Goal: Task Accomplishment & Management: Manage account settings

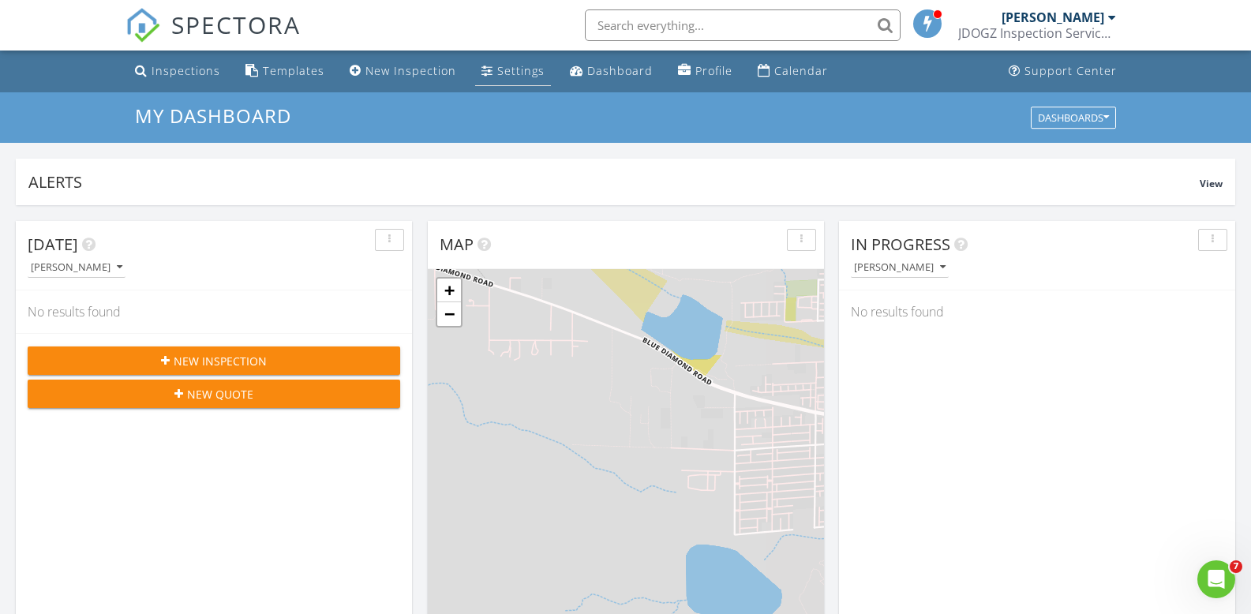
click at [497, 72] on div "Settings" at bounding box center [520, 70] width 47 height 15
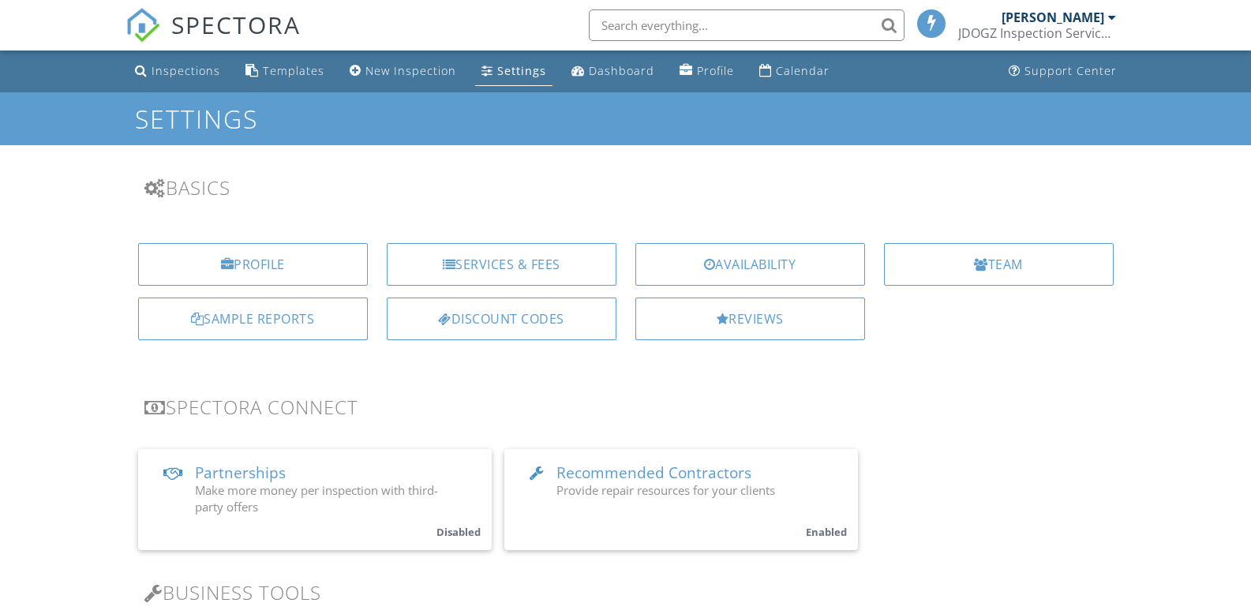
scroll to position [210, 0]
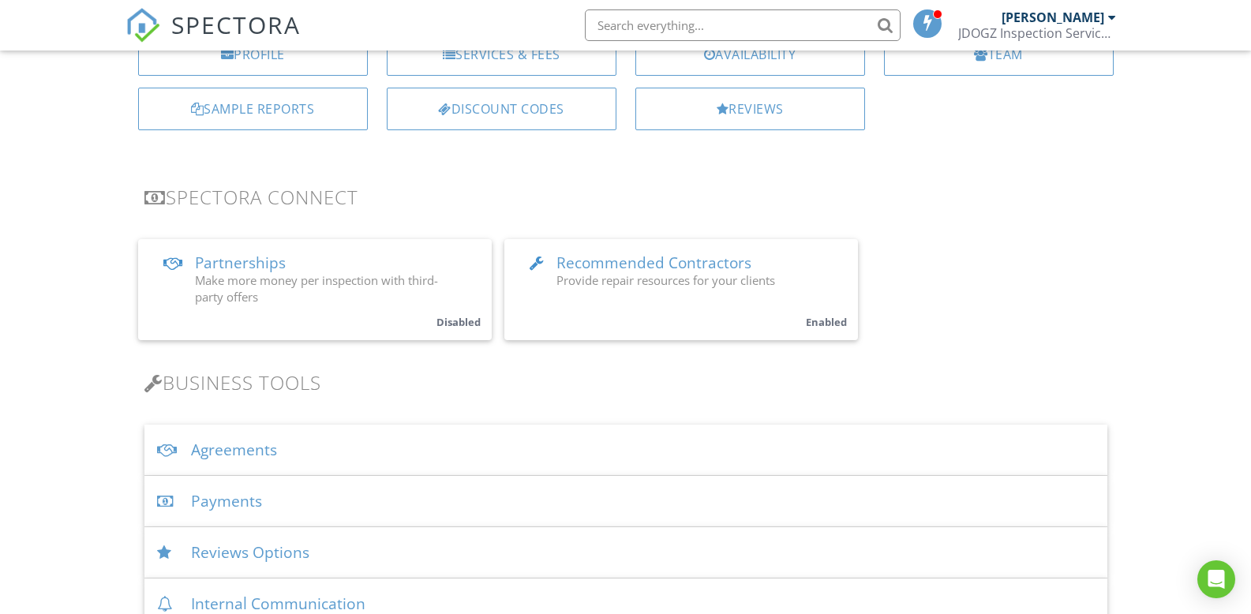
drag, startPoint x: 248, startPoint y: 444, endPoint x: 318, endPoint y: 416, distance: 75.5
click at [249, 442] on div "Agreements" at bounding box center [625, 450] width 963 height 51
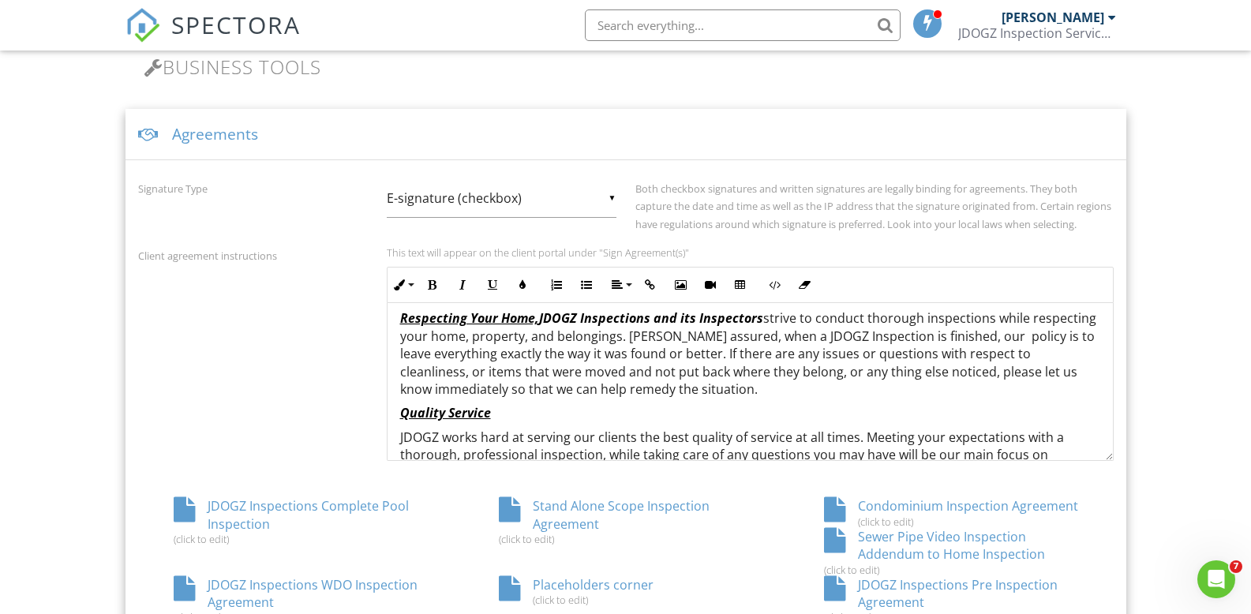
scroll to position [210, 0]
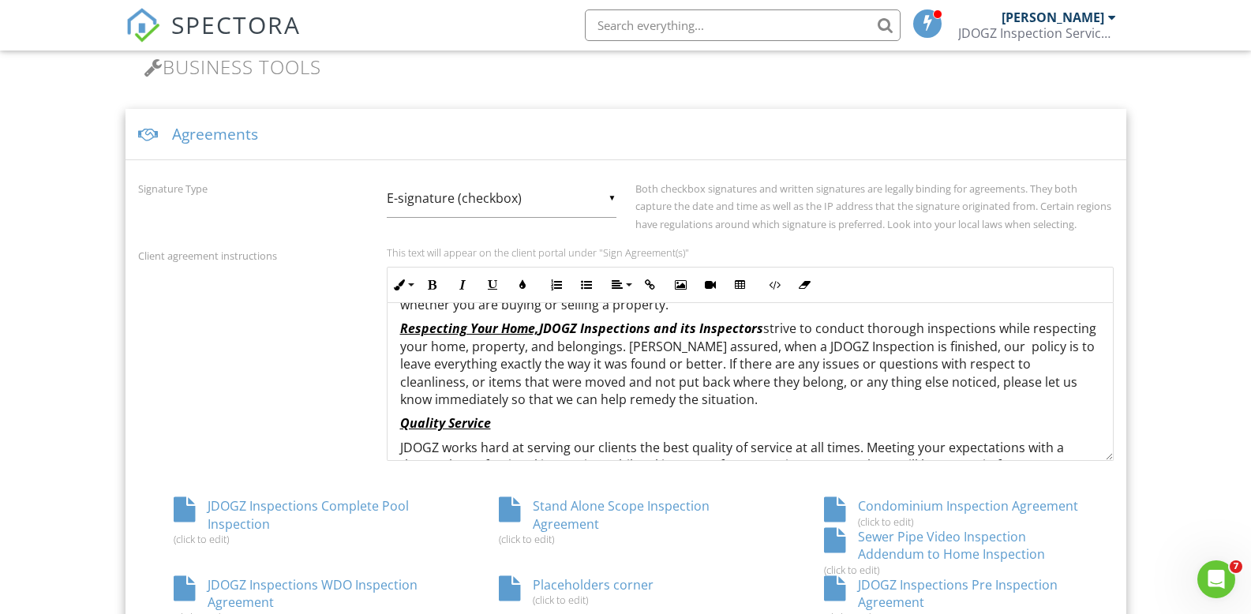
click at [532, 404] on p "Respecting Your Home, JDOGZ Inspections and its Inspectors strive to conduct th…" at bounding box center [750, 364] width 700 height 88
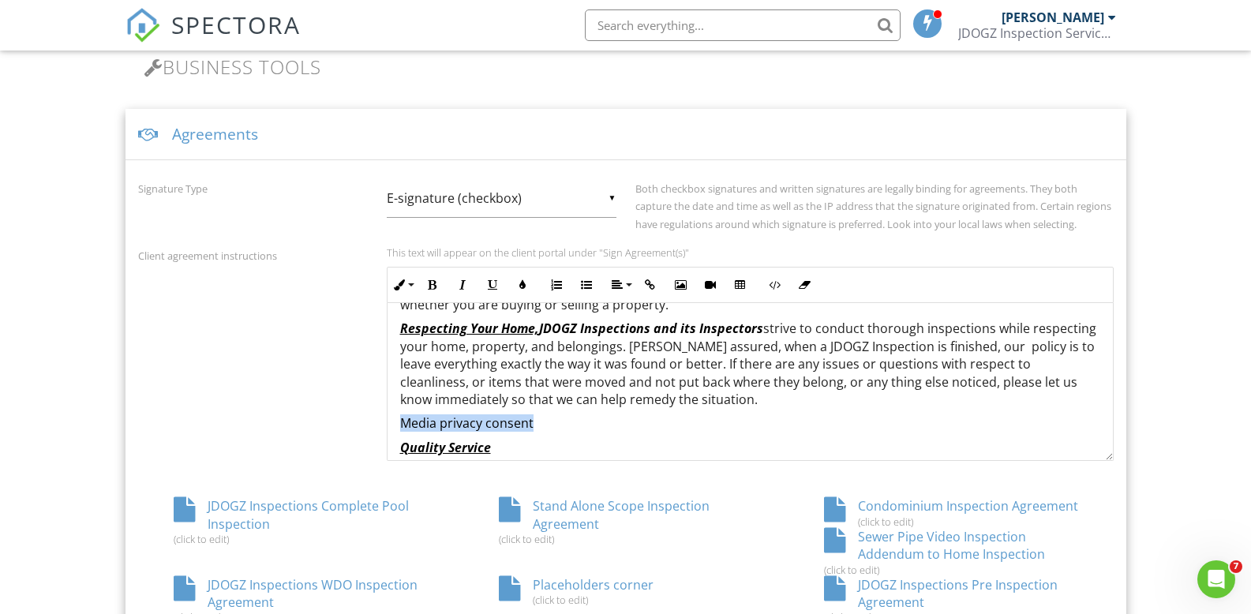
drag, startPoint x: 399, startPoint y: 423, endPoint x: 523, endPoint y: 418, distance: 124.1
click at [526, 422] on p "Media privacy consent" at bounding box center [750, 422] width 700 height 17
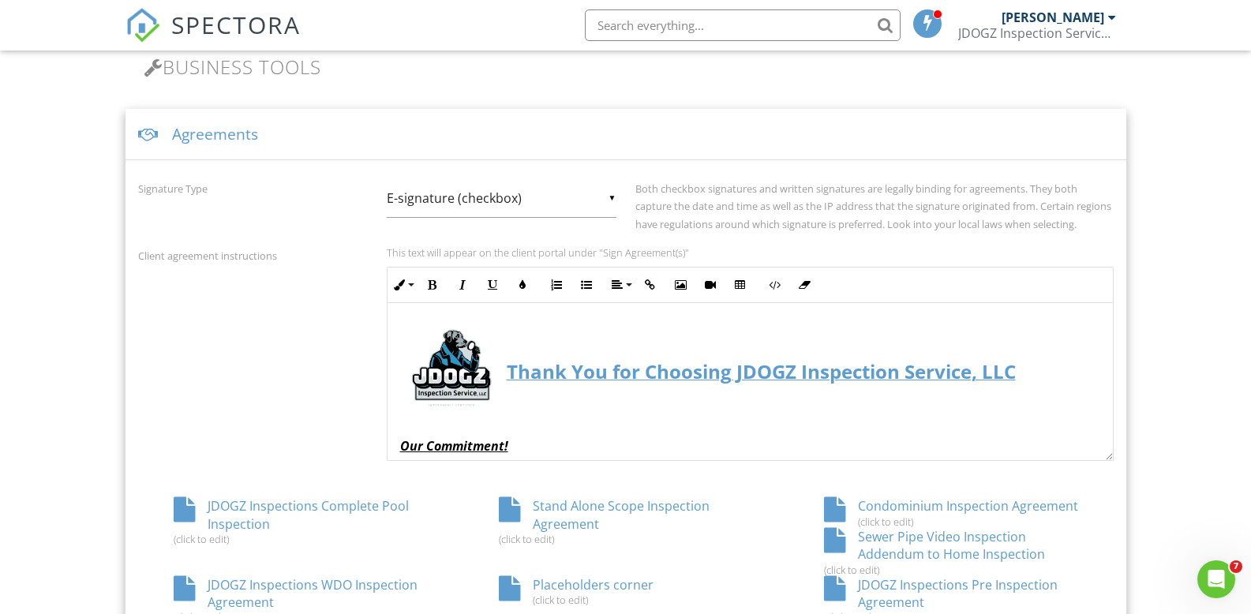
scroll to position [0, 0]
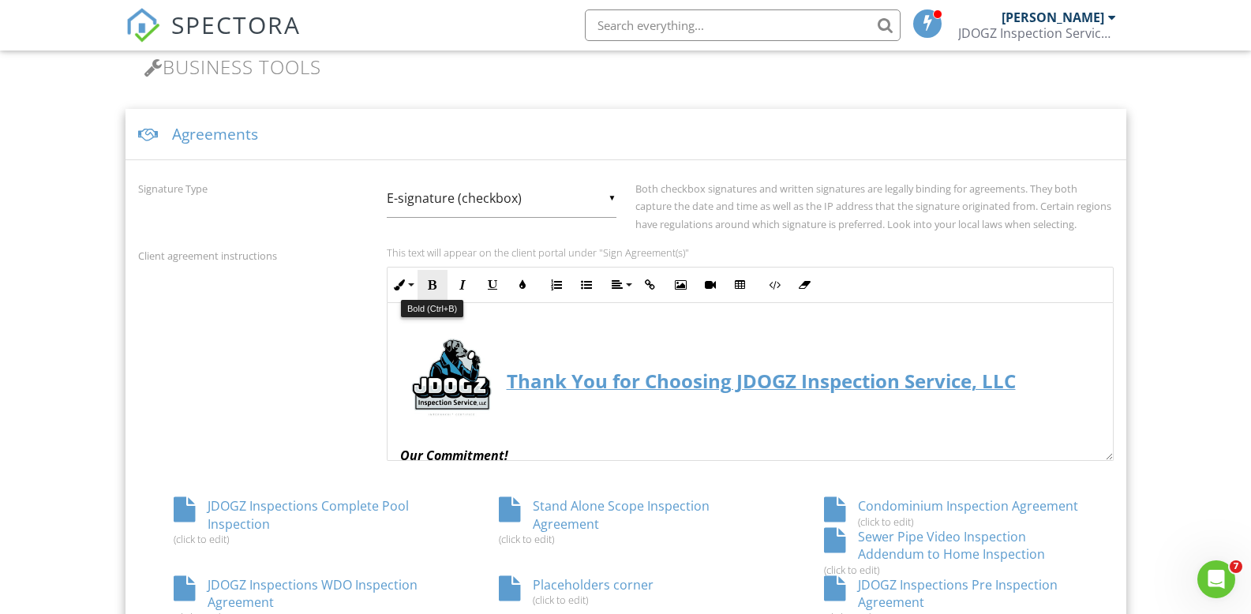
click at [429, 283] on icon "button" at bounding box center [432, 284] width 11 height 11
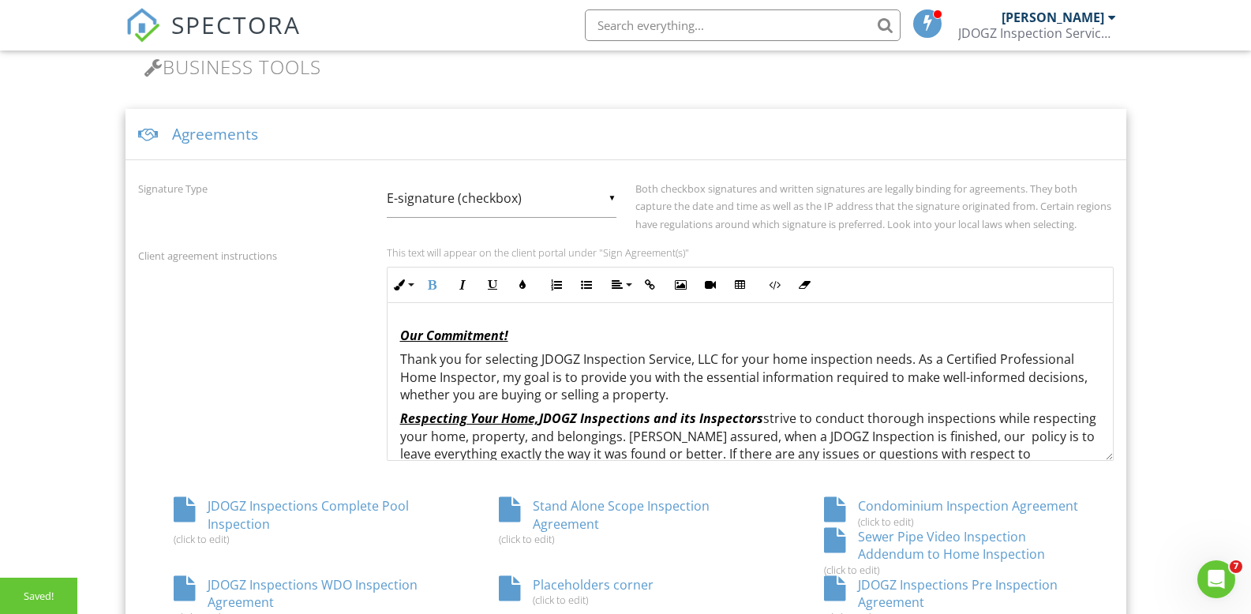
scroll to position [105, 0]
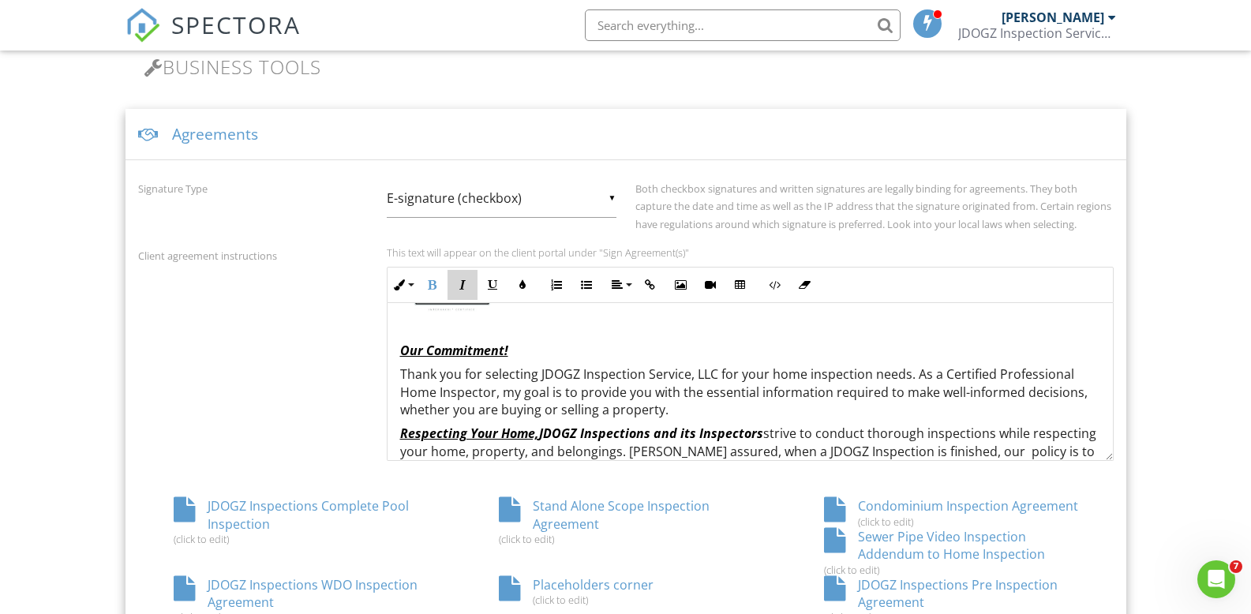
drag, startPoint x: 460, startPoint y: 282, endPoint x: 456, endPoint y: 297, distance: 15.5
click at [460, 282] on icon "button" at bounding box center [462, 284] width 11 height 11
drag, startPoint x: 493, startPoint y: 286, endPoint x: 500, endPoint y: 292, distance: 8.9
click at [493, 286] on icon "button" at bounding box center [492, 284] width 11 height 11
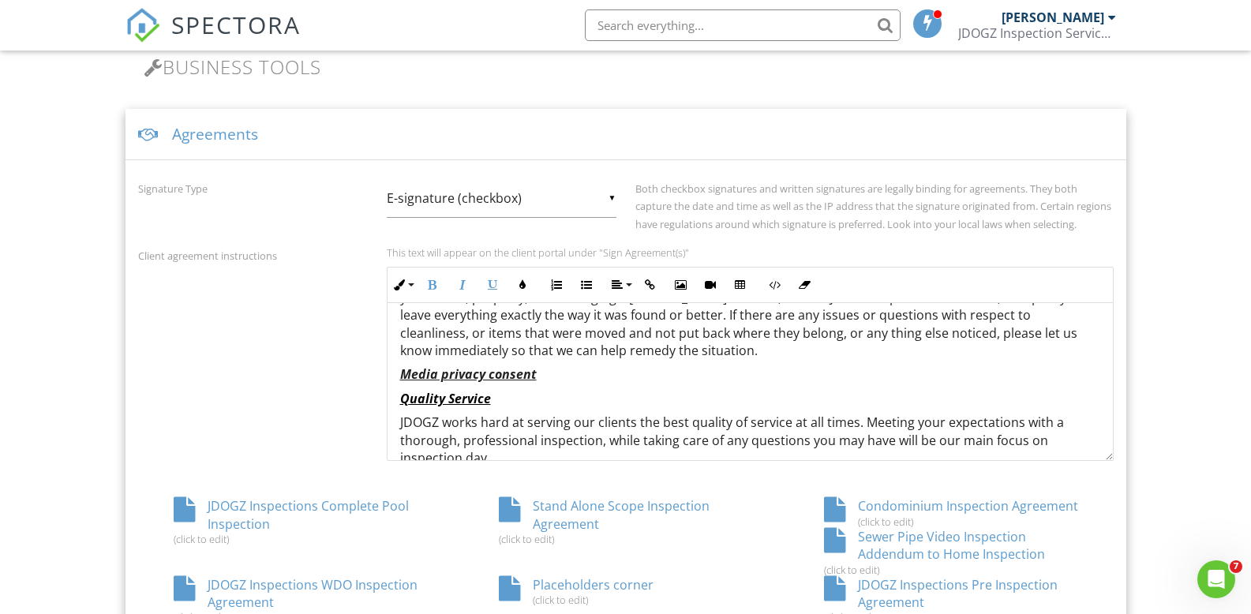
scroll to position [316, 0]
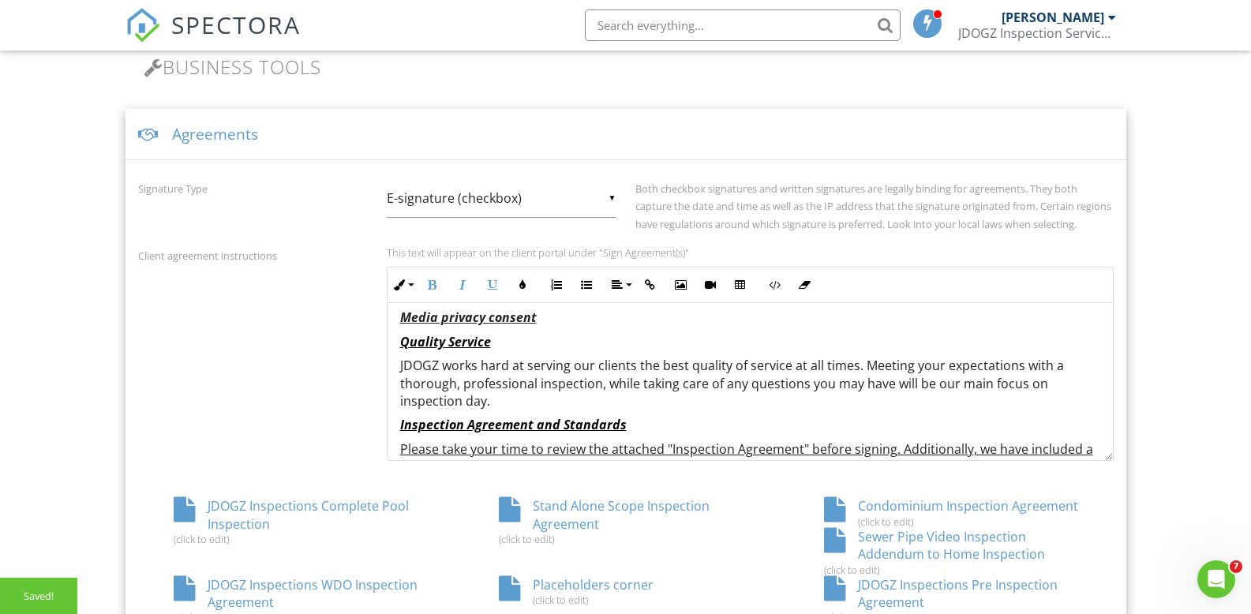
drag, startPoint x: 536, startPoint y: 322, endPoint x: 550, endPoint y: 323, distance: 14.2
click at [538, 322] on p "Media privacy consent" at bounding box center [750, 317] width 700 height 17
click at [543, 322] on p "Media privacy consent" at bounding box center [750, 317] width 700 height 17
click at [514, 309] on u "Media privacy consent" at bounding box center [468, 317] width 137 height 17
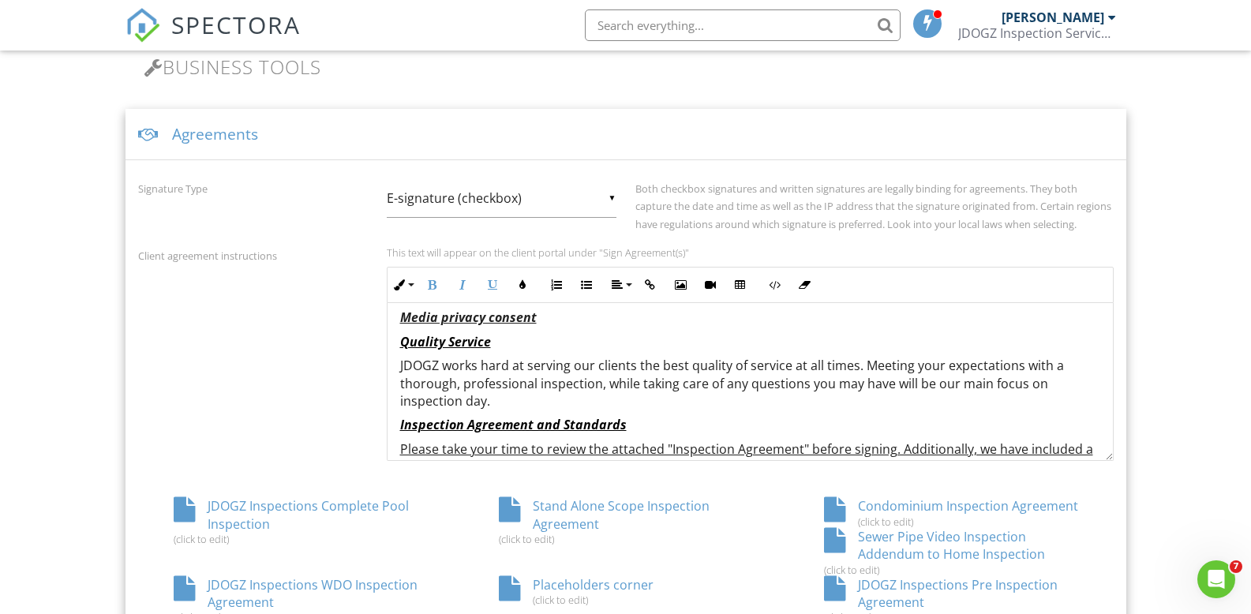
click at [535, 320] on p "Media privacy consent" at bounding box center [750, 317] width 700 height 17
click at [534, 319] on p "Media privacy consent" at bounding box center [750, 317] width 700 height 17
click at [536, 321] on p "Media privacy consent" at bounding box center [750, 317] width 700 height 17
drag, startPoint x: 553, startPoint y: 319, endPoint x: 536, endPoint y: 317, distance: 17.4
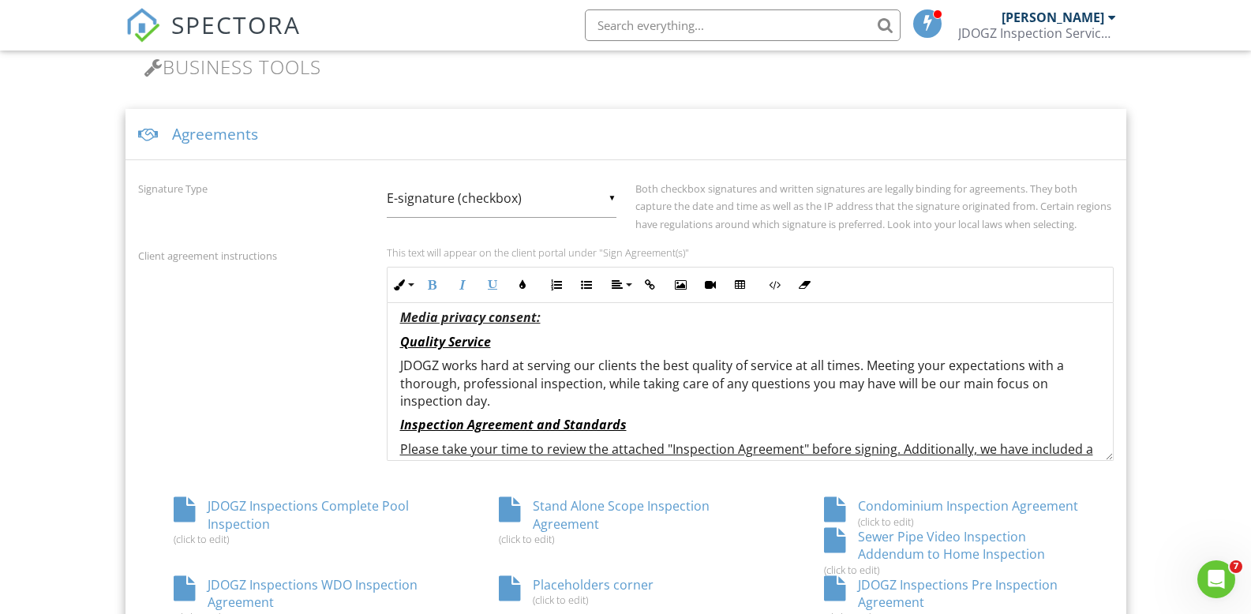
click at [536, 317] on u "Media privacy consent:" at bounding box center [470, 317] width 141 height 17
drag, startPoint x: 543, startPoint y: 321, endPoint x: 534, endPoint y: 324, distance: 9.0
click at [534, 324] on p "Media privacy consent:" at bounding box center [750, 317] width 700 height 17
drag, startPoint x: 488, startPoint y: 282, endPoint x: 510, endPoint y: 293, distance: 24.7
click at [494, 290] on button "Underline" at bounding box center [493, 285] width 30 height 30
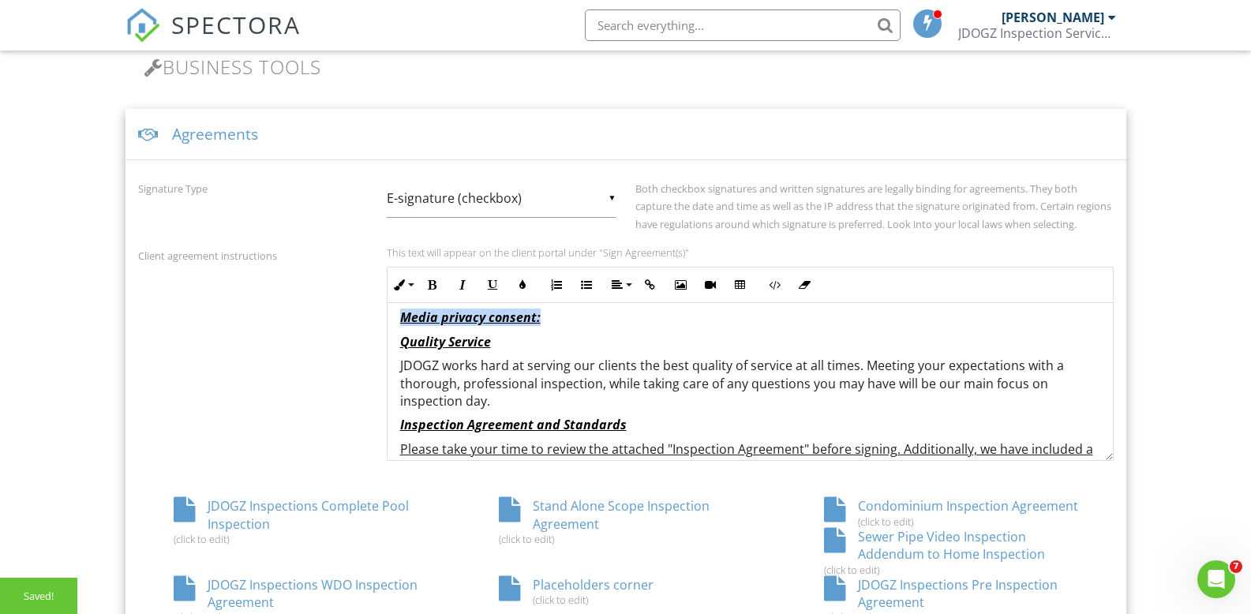
click at [543, 322] on p "Media privacy consent:" at bounding box center [750, 317] width 700 height 17
click at [551, 319] on p "Media privacy consent:" at bounding box center [750, 317] width 700 height 17
click at [548, 323] on p "Media privacy consent:" at bounding box center [750, 317] width 700 height 17
drag, startPoint x: 544, startPoint y: 319, endPoint x: 556, endPoint y: 321, distance: 11.9
click at [541, 319] on u "Media privacy consent:" at bounding box center [470, 317] width 141 height 17
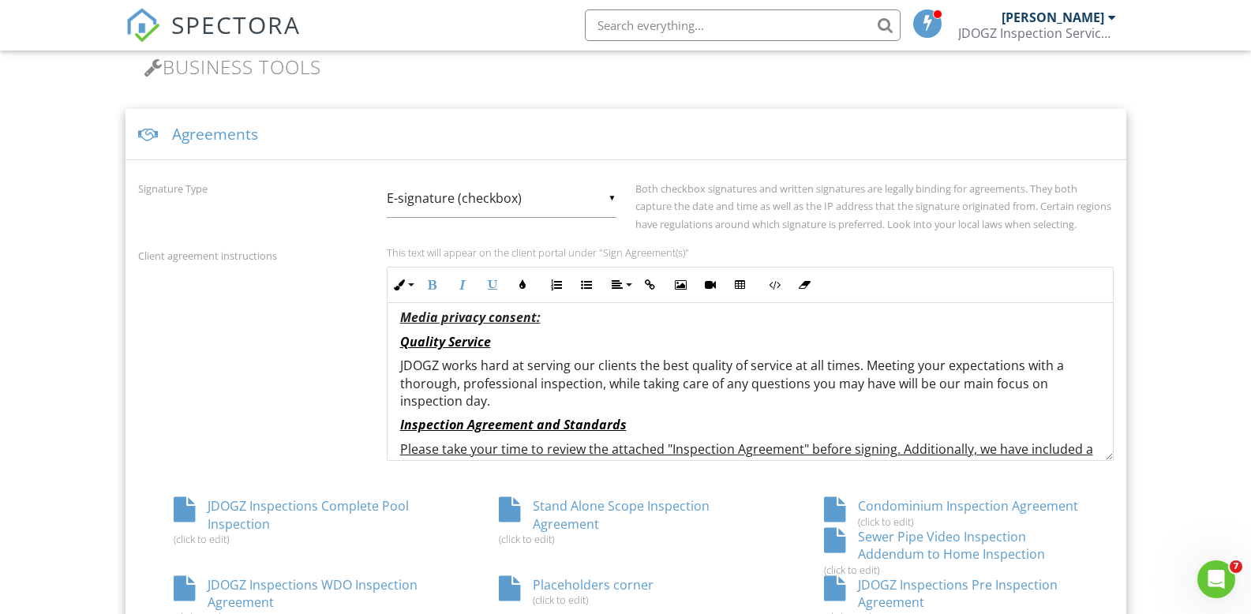
click at [537, 318] on u "Media privacy consent:" at bounding box center [470, 317] width 141 height 17
click at [541, 322] on u "Media privacy consent:" at bounding box center [470, 317] width 141 height 17
drag, startPoint x: 556, startPoint y: 321, endPoint x: 542, endPoint y: 322, distance: 13.4
click at [542, 322] on p "Media privacy consent:" at bounding box center [750, 317] width 700 height 17
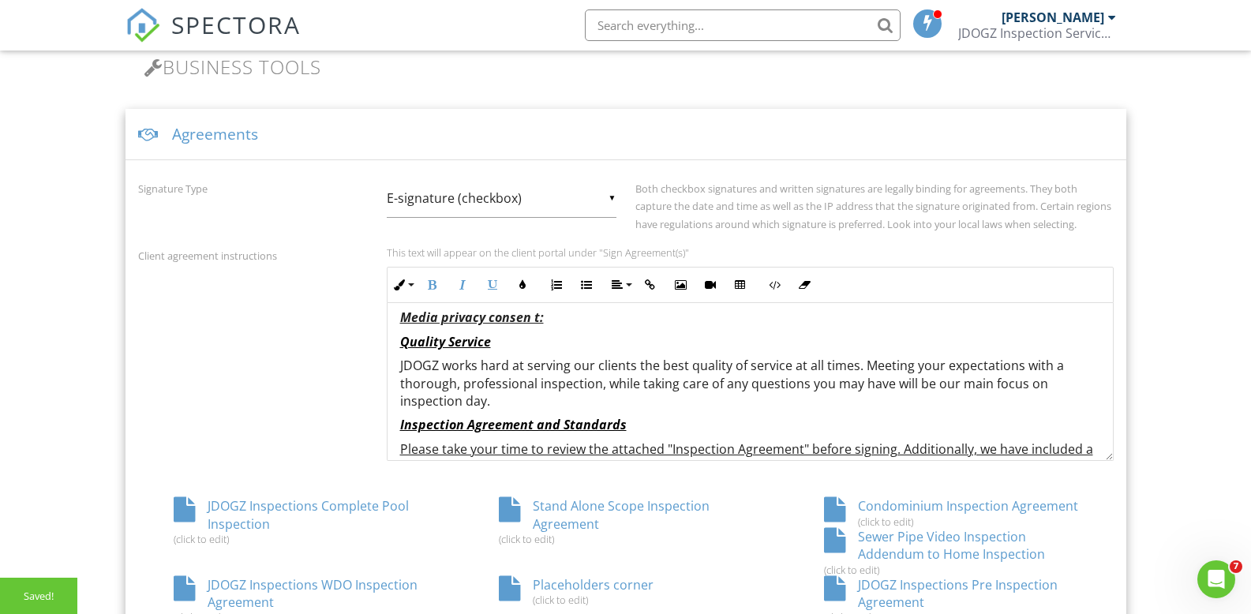
click at [549, 321] on p "Media privacy consen t:" at bounding box center [750, 317] width 700 height 17
click at [531, 321] on u "Media privacy consen t:" at bounding box center [472, 317] width 144 height 17
drag, startPoint x: 534, startPoint y: 318, endPoint x: 543, endPoint y: 321, distance: 9.0
click at [540, 320] on u "Media privacy consent:" at bounding box center [470, 317] width 141 height 17
drag, startPoint x: 492, startPoint y: 283, endPoint x: 503, endPoint y: 291, distance: 13.1
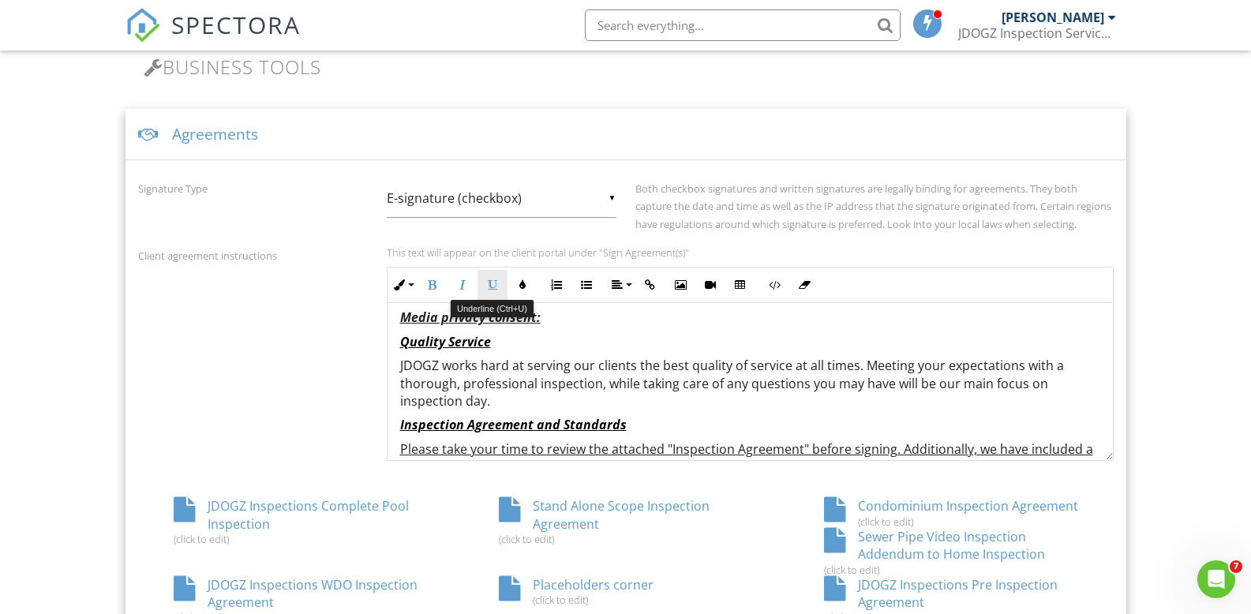
click at [491, 286] on icon "button" at bounding box center [492, 284] width 11 height 11
click at [549, 319] on p "Media privacy consent:" at bounding box center [750, 317] width 700 height 17
click at [569, 321] on p "Media privacy consent:" at bounding box center [750, 317] width 700 height 17
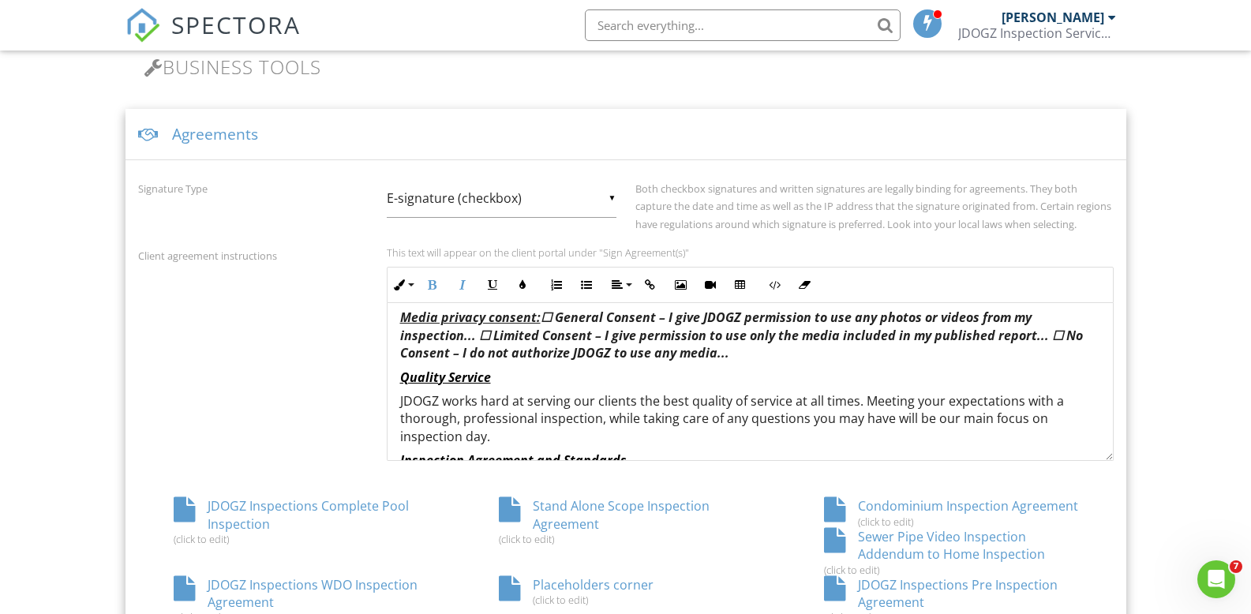
drag, startPoint x: 540, startPoint y: 319, endPoint x: 764, endPoint y: 358, distance: 227.5
click at [764, 358] on p "Media privacy consent: ☐ General Consent – I give JDOGZ permission to use any p…" at bounding box center [750, 335] width 700 height 53
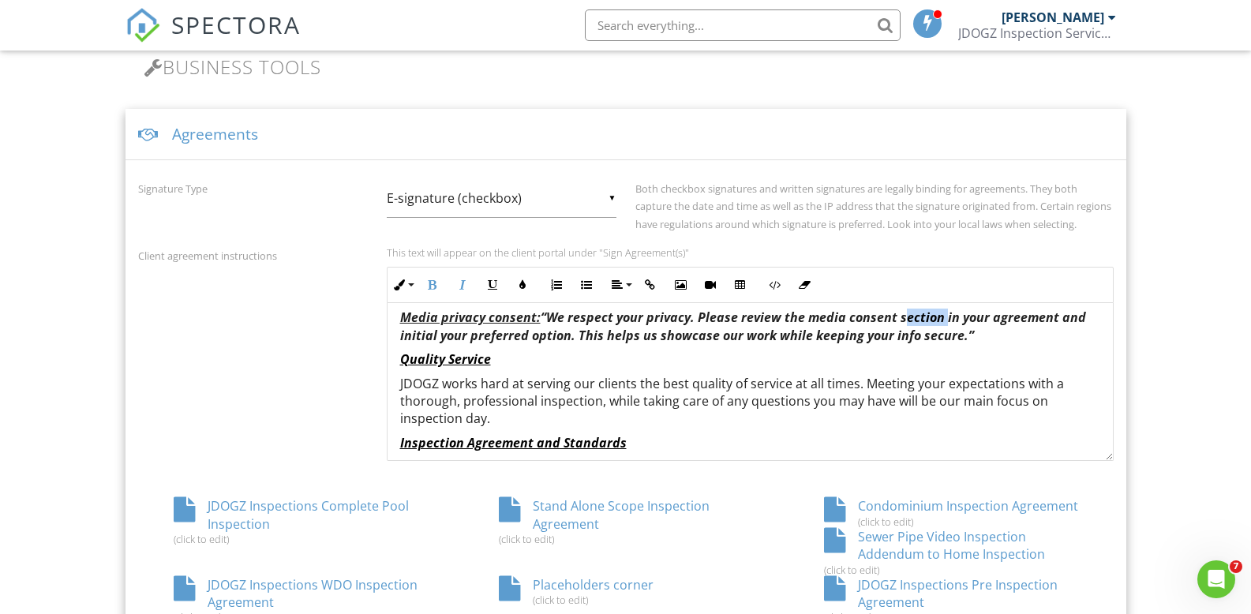
drag, startPoint x: 885, startPoint y: 318, endPoint x: 912, endPoint y: 319, distance: 26.9
click at [924, 315] on em "Media privacy consent: “We respect your privacy. Please review the media consen…" at bounding box center [743, 326] width 686 height 35
click at [909, 323] on em "Media privacy consent: “We respect your privacy. Please review the media consen…" at bounding box center [741, 326] width 683 height 35
click at [943, 321] on em "Media privacy consent: “We respect your privacy. Please review the media consen…" at bounding box center [738, 326] width 676 height 35
click at [800, 318] on em "Media privacy consent: “We respect your privacy. Please review the media consen…" at bounding box center [740, 326] width 681 height 35
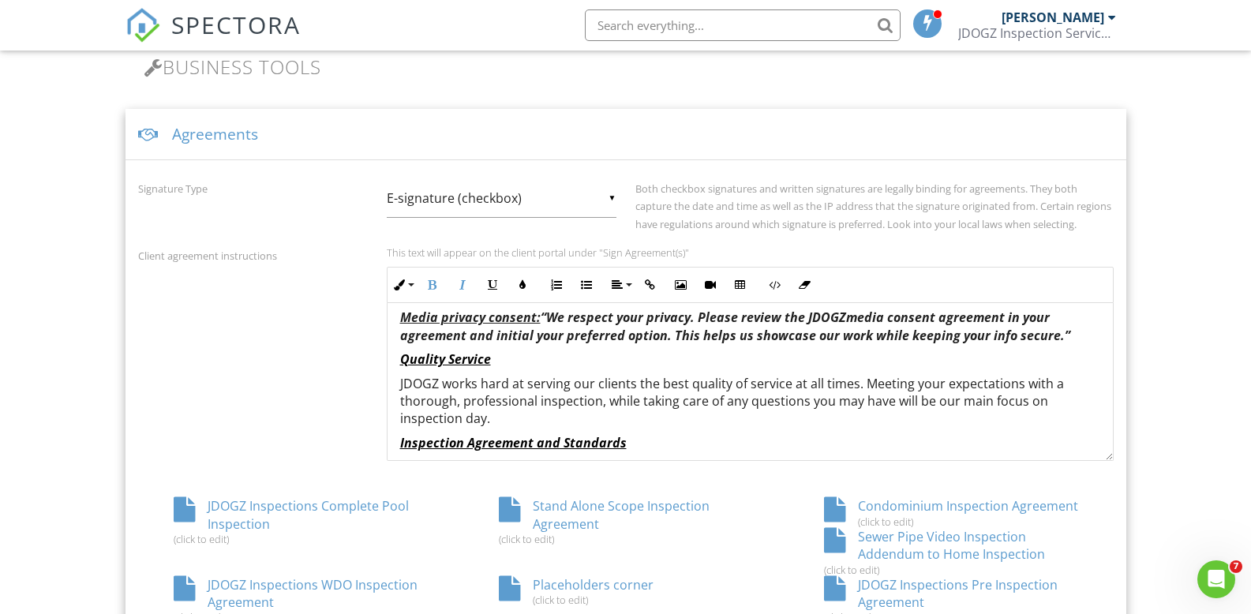
click at [799, 317] on em "Media privacy consent: “We respect your privacy. Please review the JDOGZmedia c…" at bounding box center [735, 326] width 670 height 35
drag, startPoint x: 847, startPoint y: 315, endPoint x: 898, endPoint y: 326, distance: 51.7
click at [847, 316] on em "Media privacy consent: “We respect your privacy. Please review the "JDOGZmedia …" at bounding box center [735, 326] width 670 height 35
click at [1003, 317] on em "Media privacy consent: “We respect your privacy. Please review the "JDOGZ media…" at bounding box center [735, 326] width 670 height 35
click at [463, 335] on em "Media privacy consent: “We respect your privacy. Please review the "JDOGZ media…" at bounding box center [735, 326] width 670 height 35
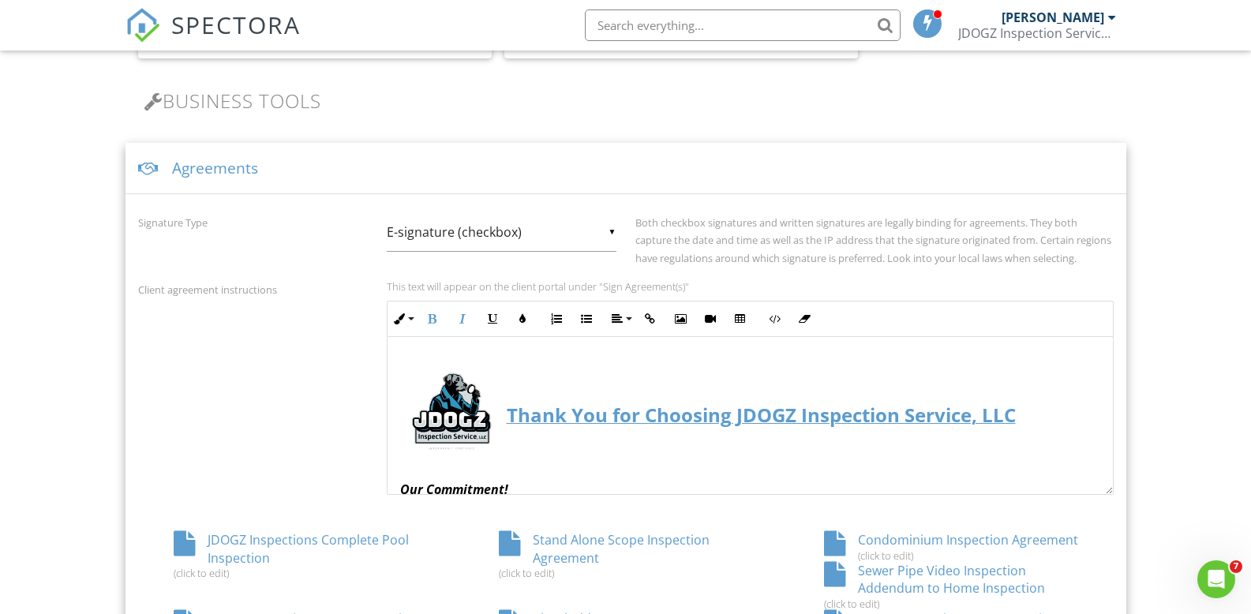
scroll to position [421, 0]
